Goal: Task Accomplishment & Management: Manage account settings

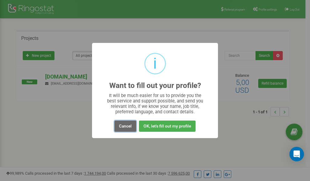
click at [125, 126] on button "Cancel" at bounding box center [125, 126] width 22 height 11
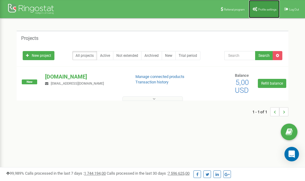
click at [269, 7] on link "Profile settings" at bounding box center [264, 9] width 31 height 18
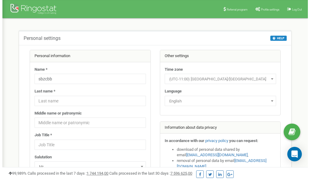
scroll to position [30, 0]
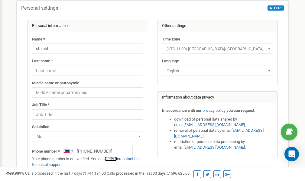
click at [112, 160] on link "verify it" at bounding box center [111, 159] width 12 height 5
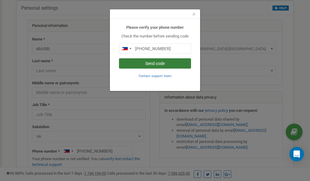
click at [147, 63] on button "Send code" at bounding box center [155, 63] width 72 height 10
